Goal: Information Seeking & Learning: Check status

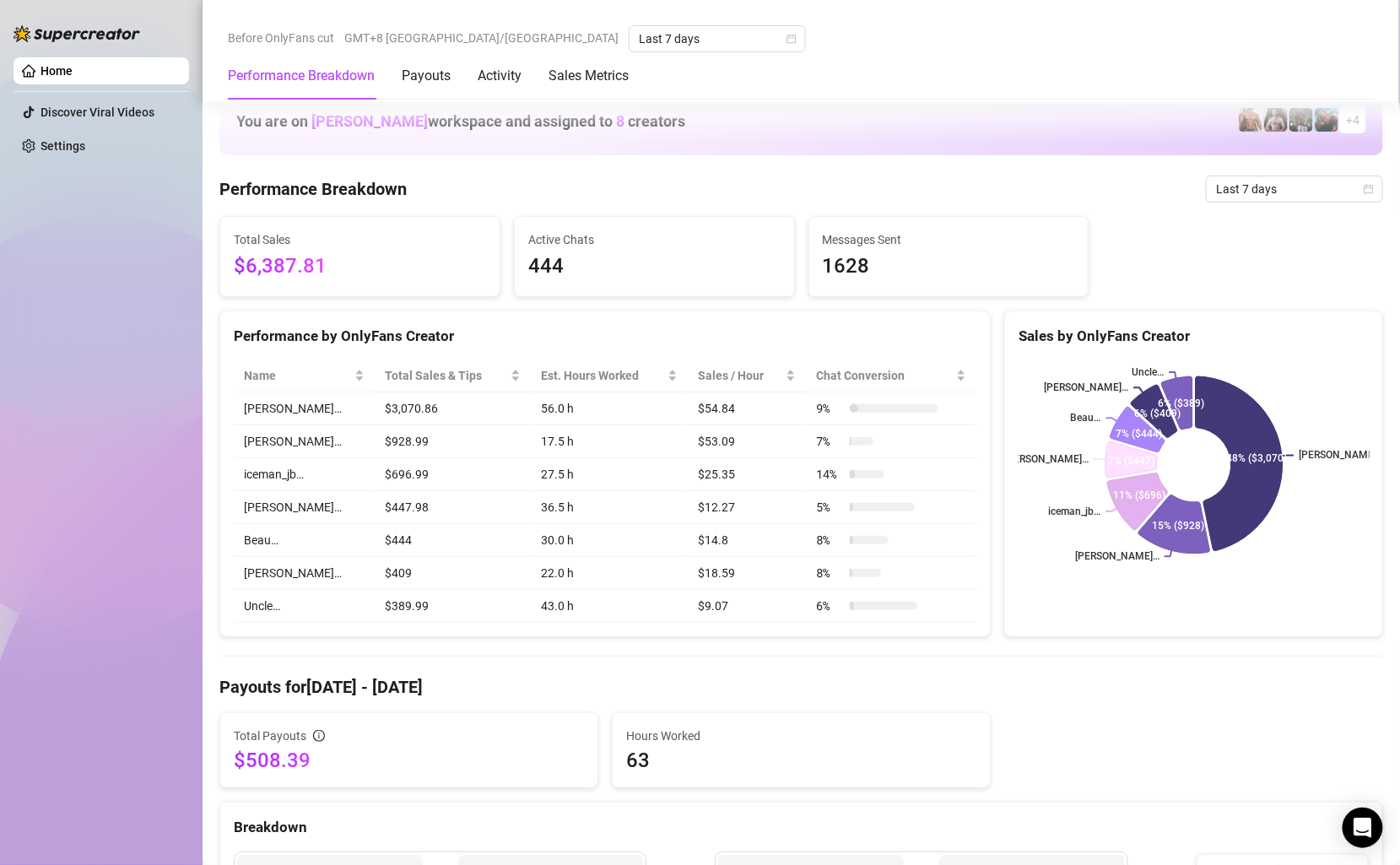
scroll to position [666, 0]
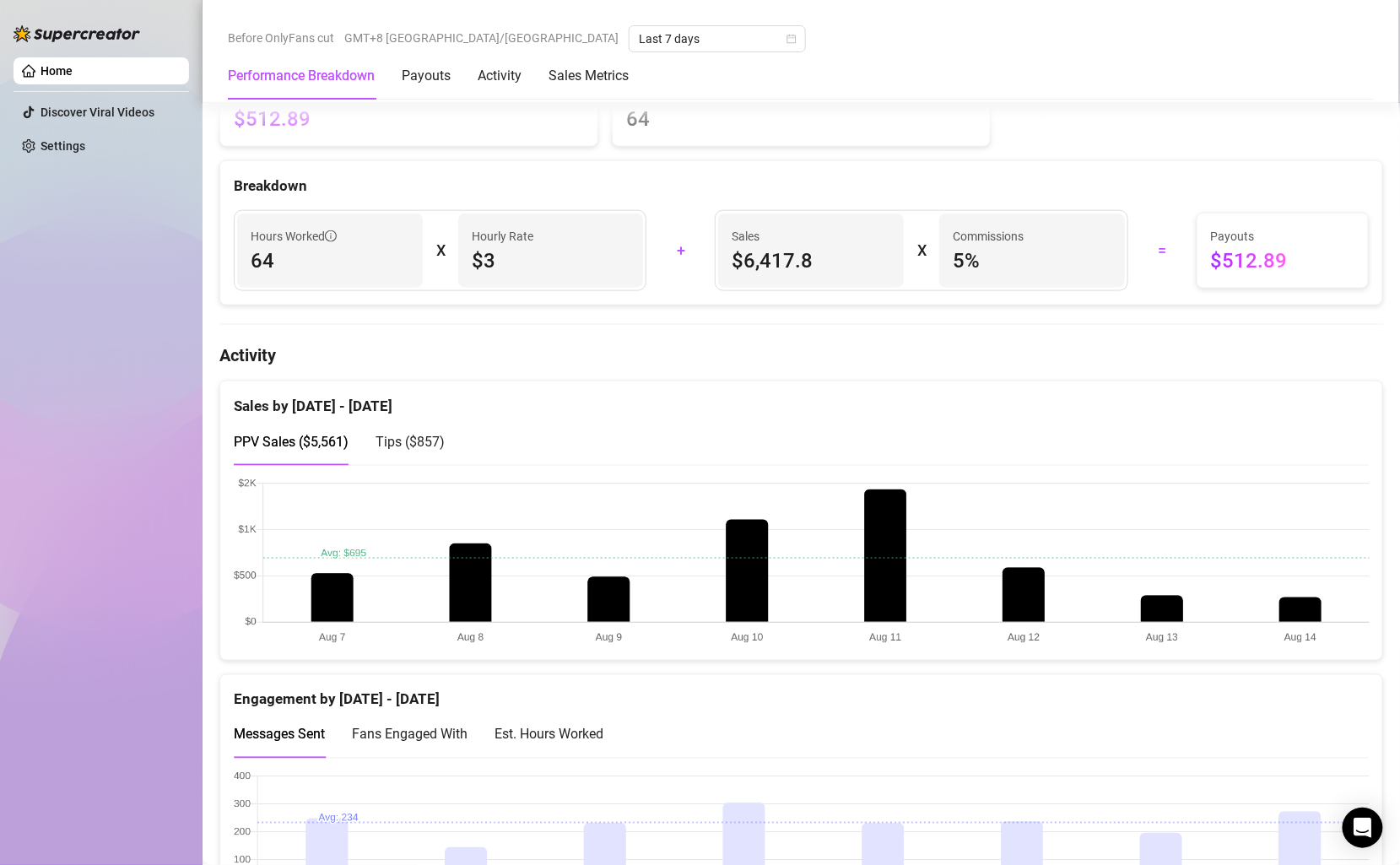
scroll to position [643, 0]
click at [405, 432] on span "Tips ( $857 )" at bounding box center [410, 440] width 69 height 16
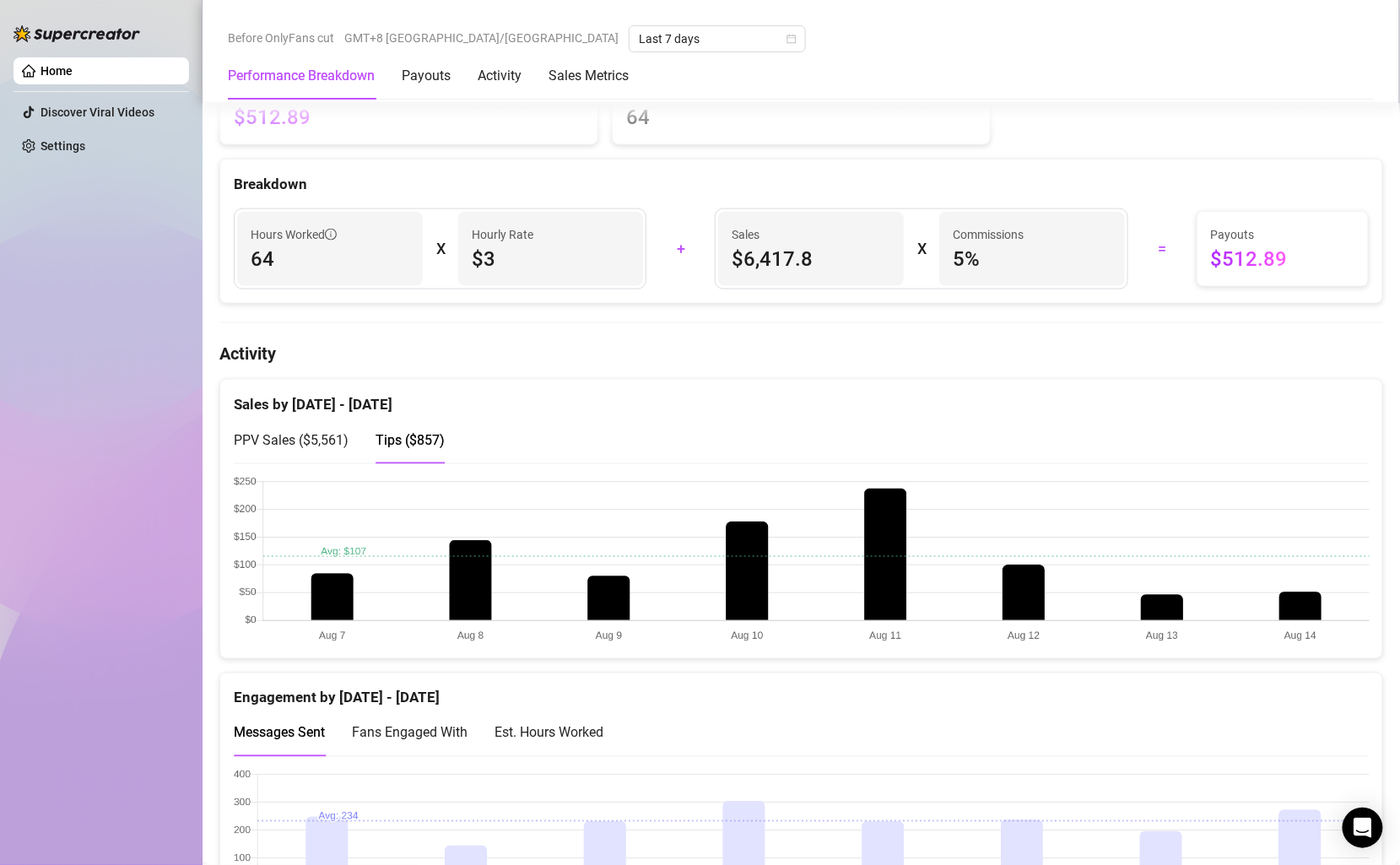
click at [295, 432] on span "PPV Sales ( $5,561 )" at bounding box center [291, 440] width 115 height 16
click at [416, 438] on span "Tips ( $857 )" at bounding box center [410, 440] width 69 height 16
click at [306, 416] on div "PPV Sales ( $5,561 )" at bounding box center [291, 440] width 115 height 48
